Goal: Share content

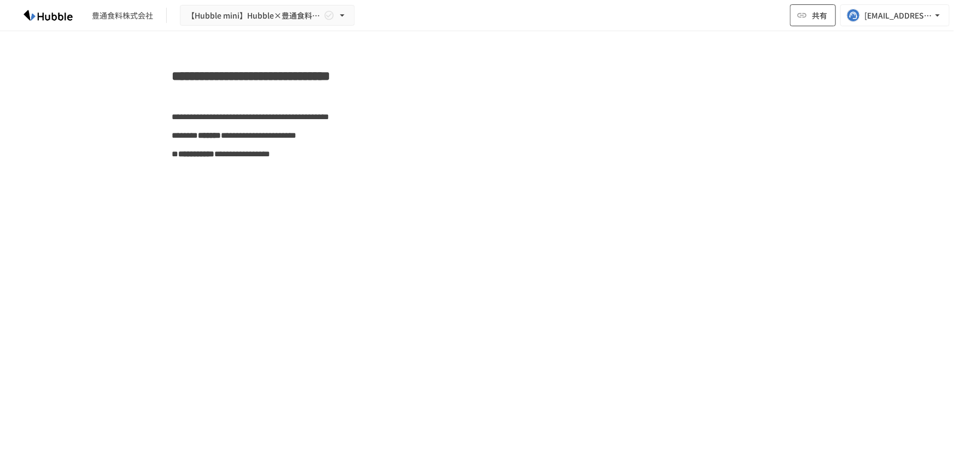
click at [836, 18] on div "共有 [EMAIL_ADDRESS][DOMAIN_NAME]" at bounding box center [870, 15] width 160 height 22
click at [828, 17] on button "共有" at bounding box center [813, 15] width 46 height 22
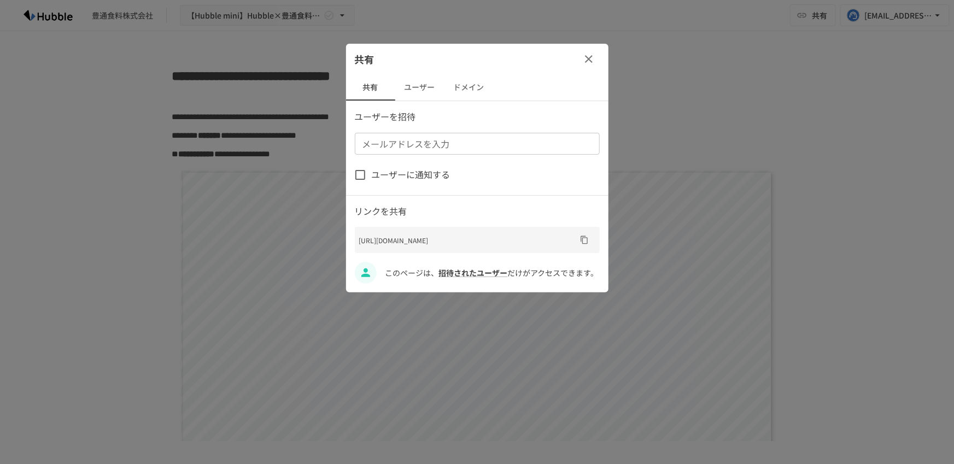
click at [418, 84] on button "ユーザー" at bounding box center [419, 87] width 49 height 26
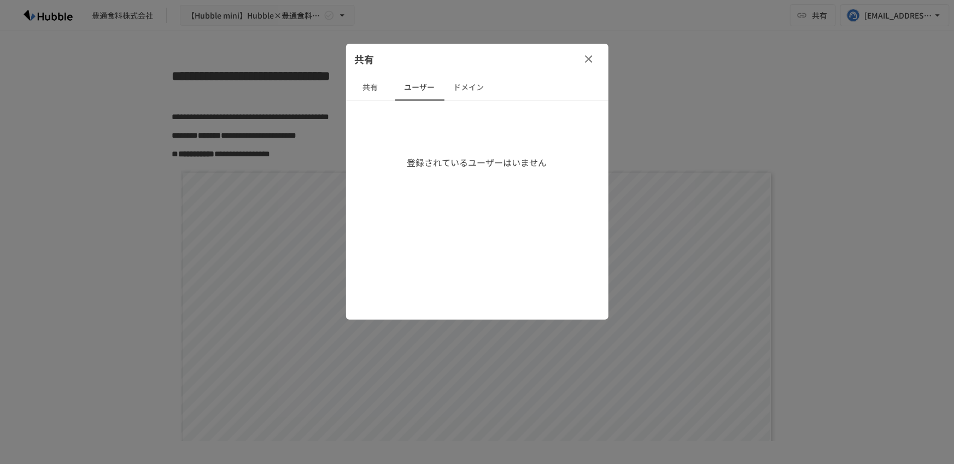
click at [350, 85] on button "共有" at bounding box center [370, 87] width 49 height 26
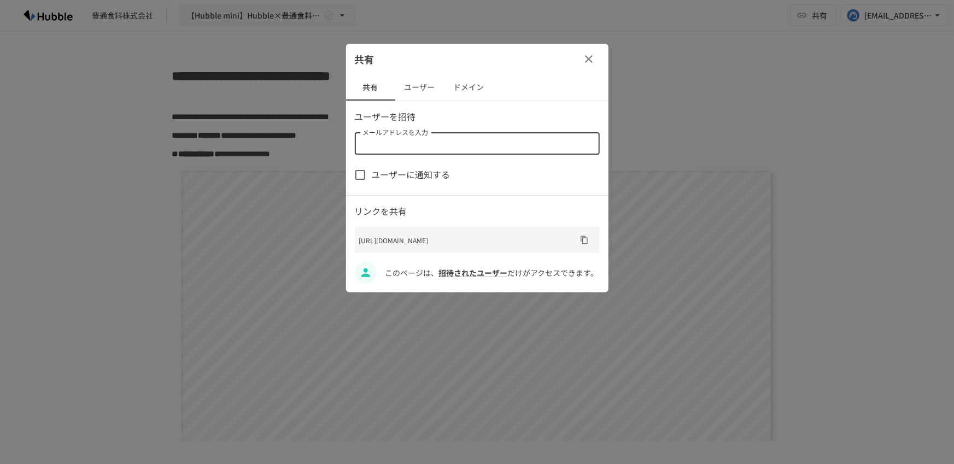
paste input "**********"
type input "**********"
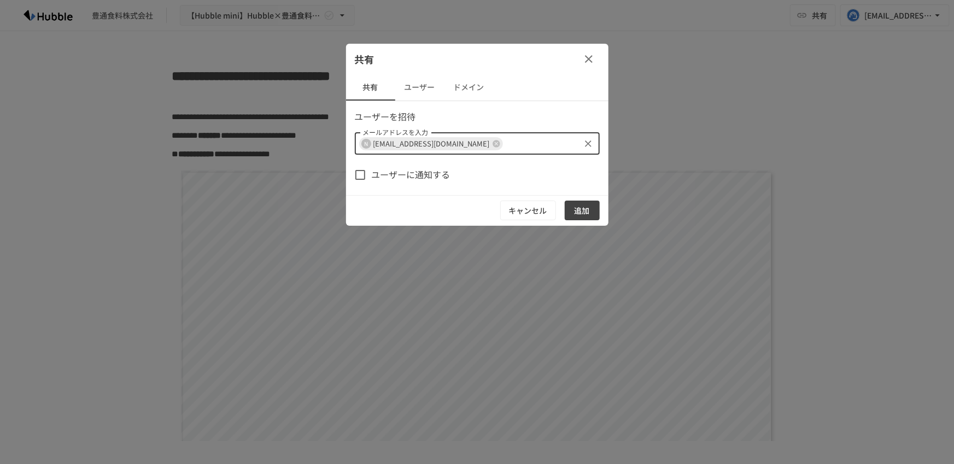
click at [434, 178] on span "ユーザーに通知する" at bounding box center [411, 175] width 79 height 14
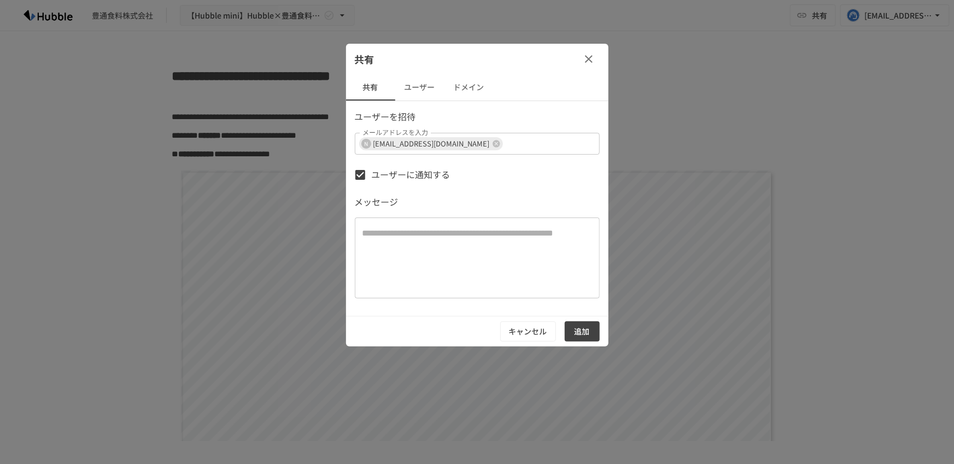
click at [593, 336] on button "追加" at bounding box center [582, 331] width 35 height 20
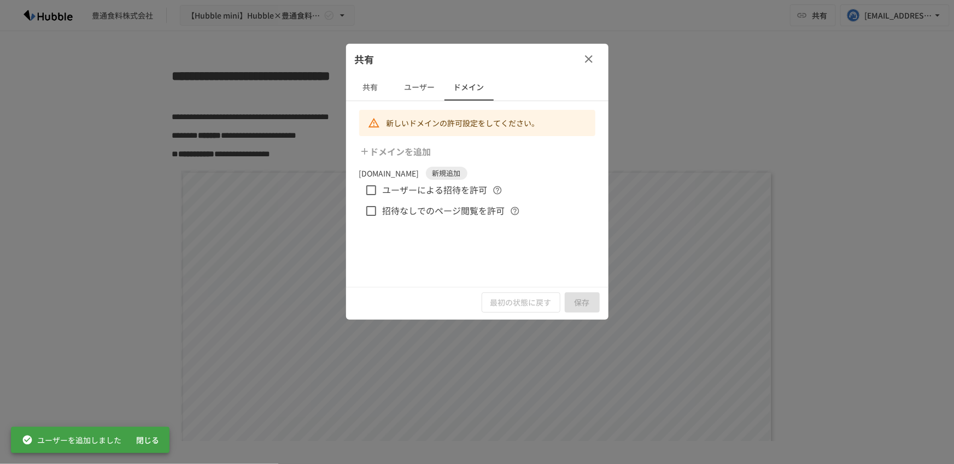
click at [400, 193] on span "ユーザーによる招待を許可" at bounding box center [435, 190] width 105 height 14
click at [403, 214] on span "招待なしでのページ閲覧を許可" at bounding box center [444, 211] width 122 height 14
click at [593, 302] on button "保存" at bounding box center [582, 302] width 35 height 20
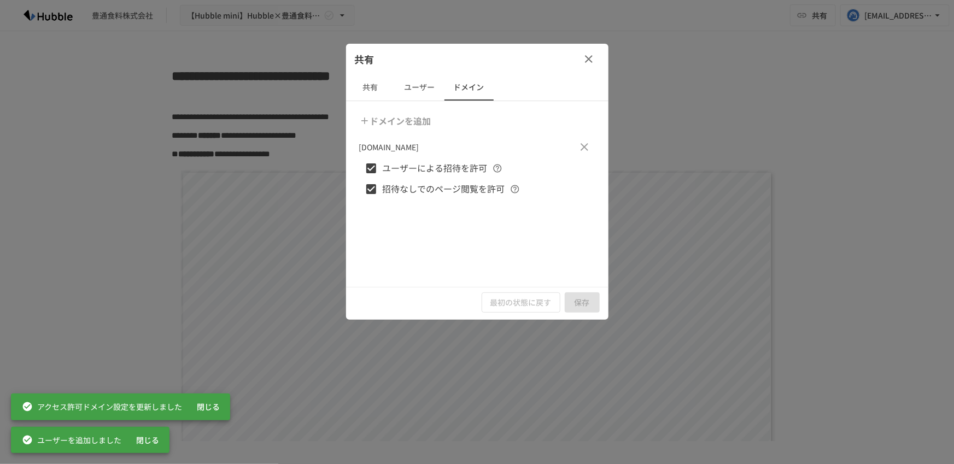
click at [589, 58] on icon "button" at bounding box center [588, 58] width 13 height 13
